Goal: Navigation & Orientation: Find specific page/section

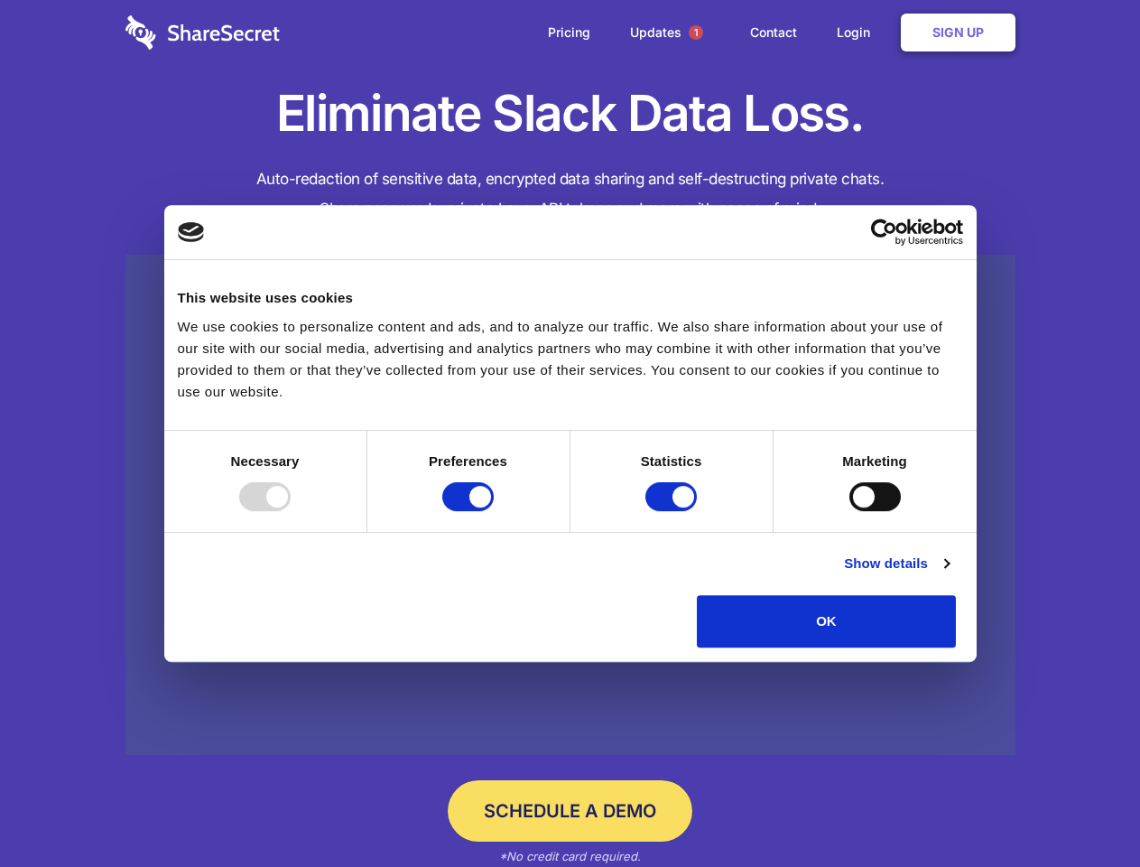
click at [291, 511] on div at bounding box center [264, 496] width 51 height 29
click at [494, 511] on input "Preferences" at bounding box center [467, 496] width 51 height 29
checkbox input "false"
click at [674, 511] on input "Statistics" at bounding box center [671, 496] width 51 height 29
checkbox input "false"
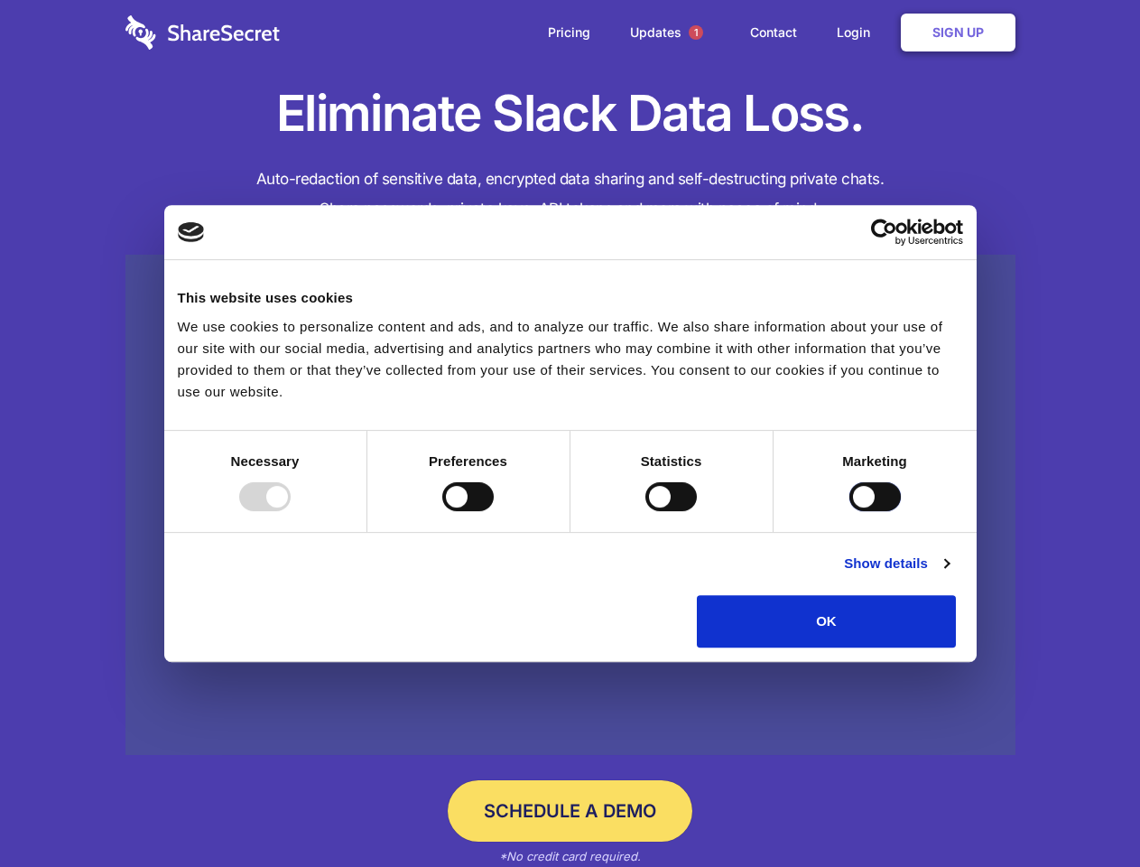
click at [850, 511] on input "Marketing" at bounding box center [875, 496] width 51 height 29
checkbox input "true"
click at [949, 574] on link "Show details" at bounding box center [896, 564] width 105 height 22
click at [0, 0] on li "Necessary 7 Necessary cookies help make a website usable by enabling basic func…" at bounding box center [0, 0] width 0 height 0
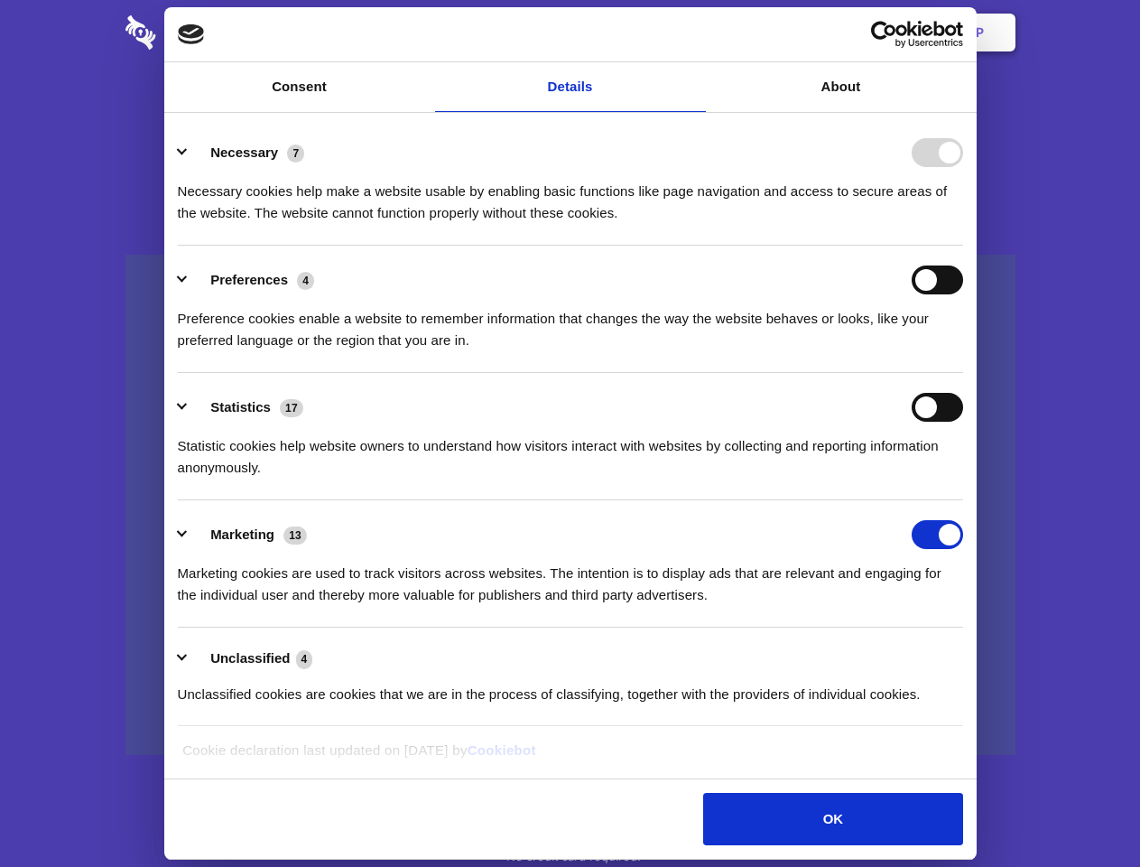
click at [695, 33] on span "1" at bounding box center [696, 32] width 14 height 14
